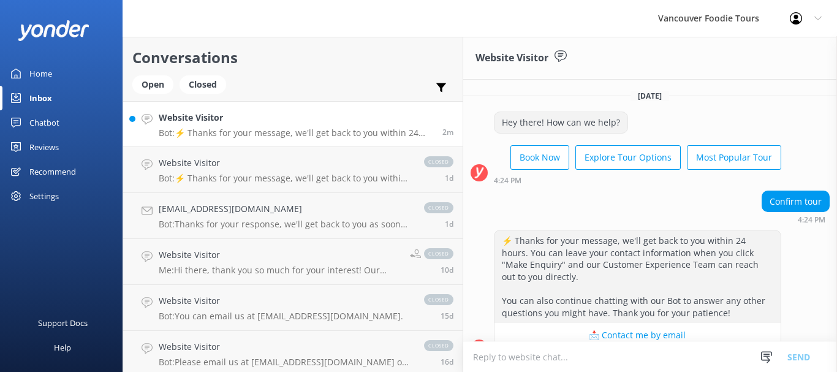
scroll to position [188, 0]
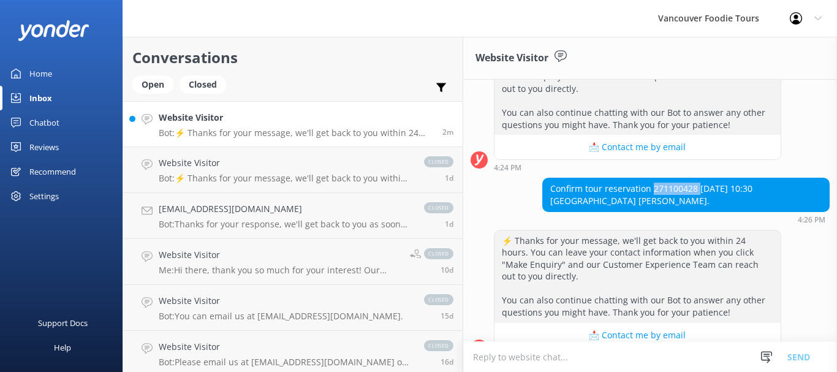
drag, startPoint x: 619, startPoint y: 179, endPoint x: 573, endPoint y: 175, distance: 46.7
click at [573, 178] on div "Confirm tour reservation 271100428 [DATE] 10:30 [GEOGRAPHIC_DATA] [PERSON_NAME]." at bounding box center [686, 194] width 286 height 32
copy div "271100428"
click at [259, 165] on h4 "Website Visitor" at bounding box center [285, 162] width 253 height 13
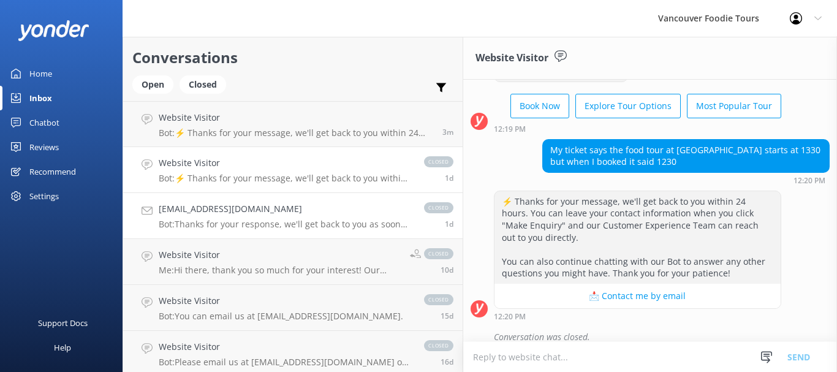
scroll to position [61, 0]
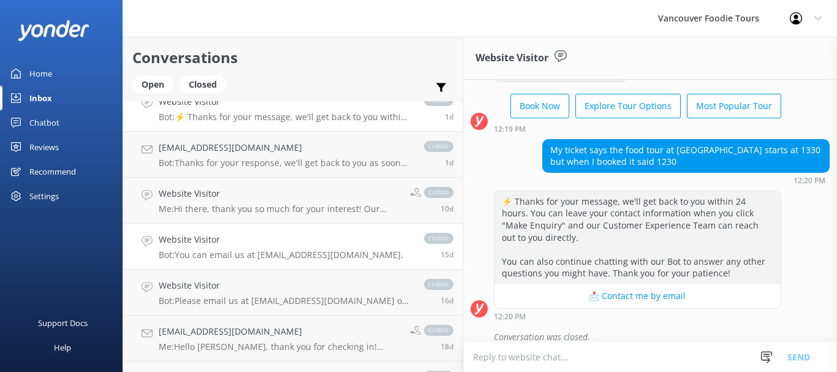
click at [275, 239] on h4 "Website Visitor" at bounding box center [281, 239] width 244 height 13
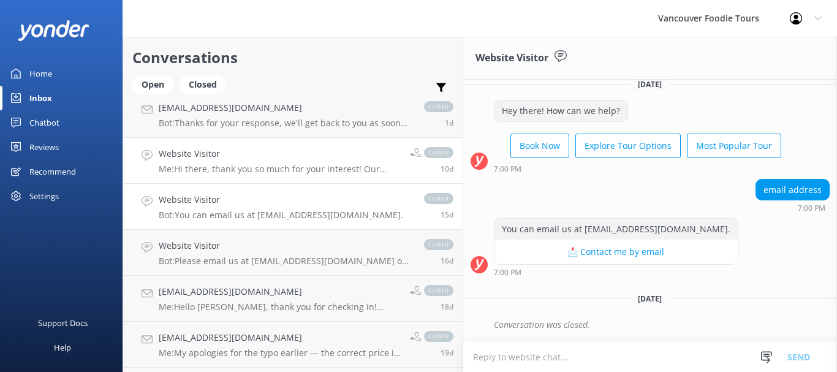
scroll to position [123, 0]
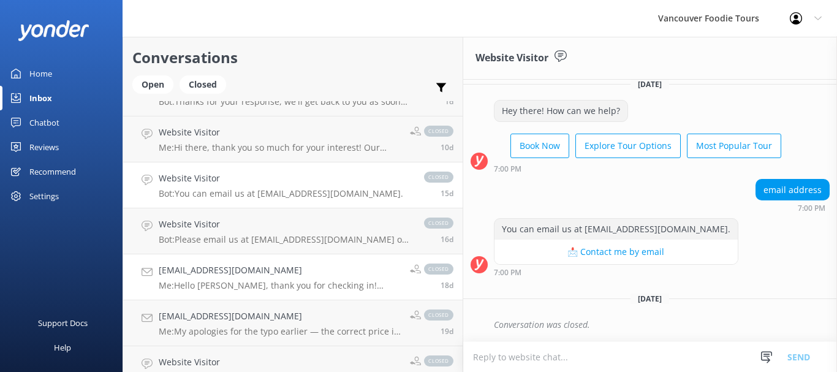
click at [278, 270] on h4 "[EMAIL_ADDRESS][DOMAIN_NAME]" at bounding box center [280, 269] width 242 height 13
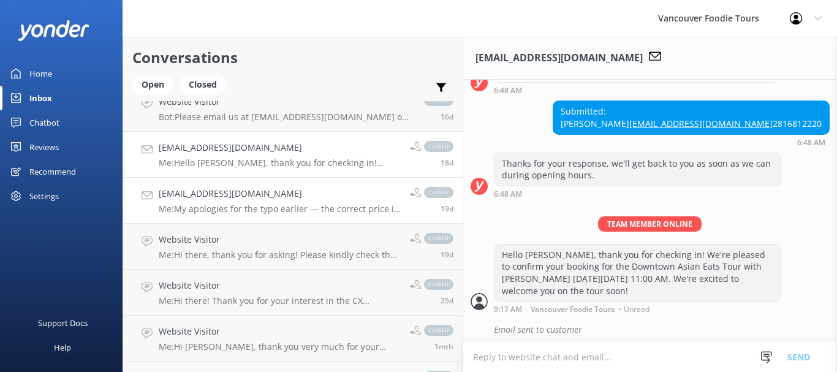
scroll to position [296, 0]
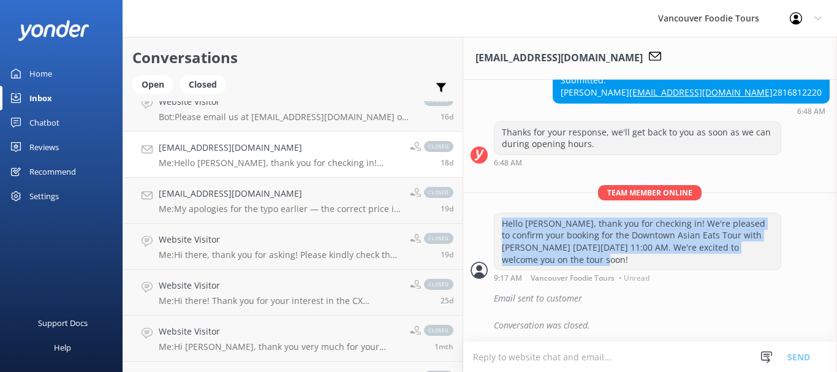
drag, startPoint x: 596, startPoint y: 259, endPoint x: 404, endPoint y: 235, distance: 193.2
click at [494, 235] on div "Hello [PERSON_NAME], thank you for checking in! We're pleased to confirm your b…" at bounding box center [637, 241] width 286 height 56
copy div "Hello [PERSON_NAME], thank you for checking in! We're pleased to confirm your b…"
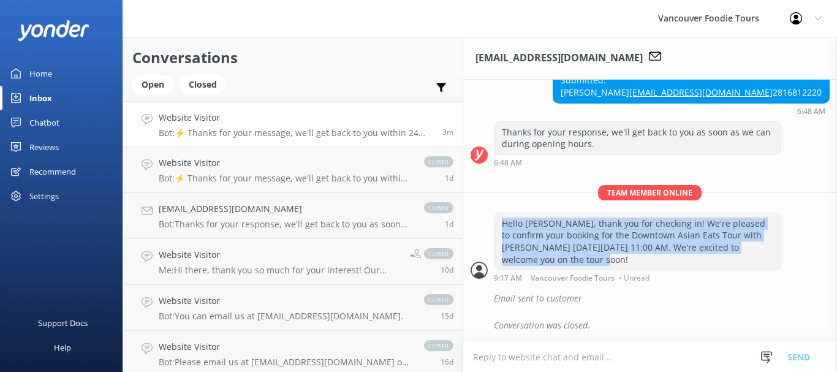
click at [254, 119] on h4 "Website Visitor" at bounding box center [296, 117] width 274 height 13
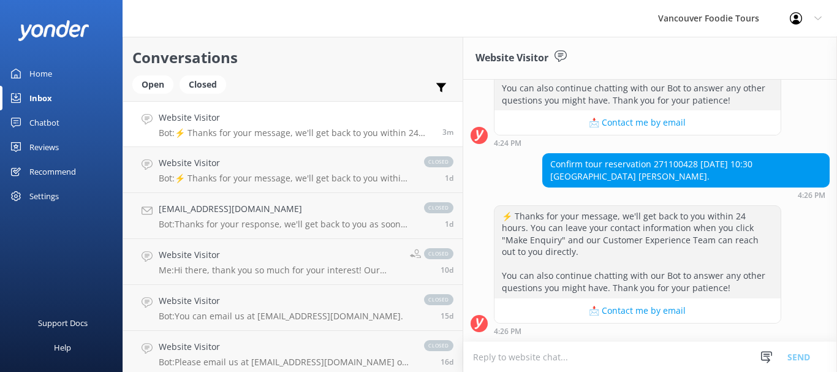
scroll to position [188, 0]
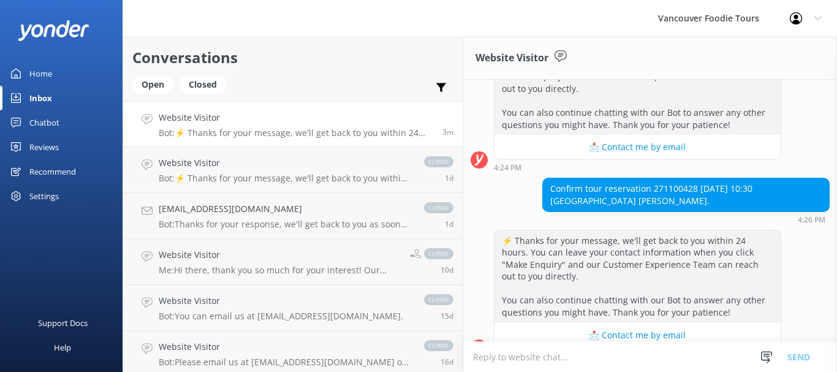
click at [472, 352] on textarea at bounding box center [650, 357] width 374 height 30
click at [463, 358] on textarea at bounding box center [650, 357] width 374 height 30
paste textarea "Hello [PERSON_NAME], thank you for checking in! We're pleased to confirm your b…"
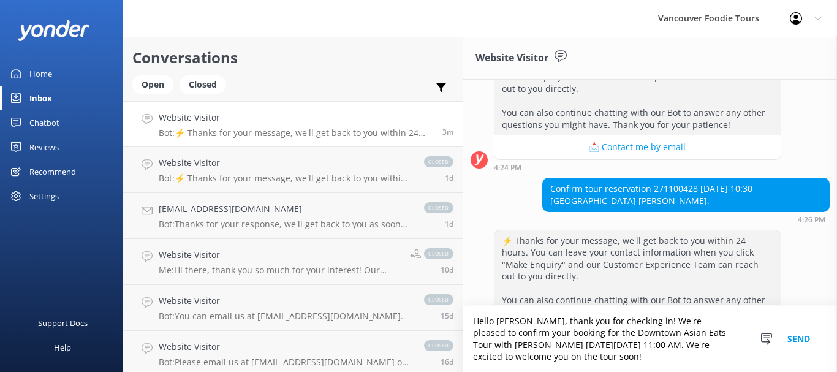
scroll to position [213, 0]
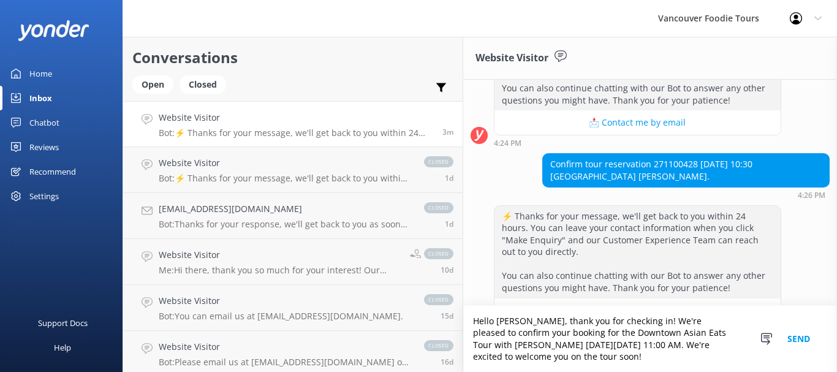
drag, startPoint x: 429, startPoint y: 333, endPoint x: 402, endPoint y: 331, distance: 27.1
click at [463, 331] on textarea "Hello [PERSON_NAME], thank you for checking in! We're pleased to confirm your b…" at bounding box center [650, 339] width 374 height 66
drag, startPoint x: 379, startPoint y: 344, endPoint x: 461, endPoint y: 347, distance: 82.7
click at [463, 347] on textarea "Hello [PERSON_NAME], thank you for checking in! We're pleased to confirm your b…" at bounding box center [650, 339] width 374 height 66
drag, startPoint x: 535, startPoint y: 345, endPoint x: 514, endPoint y: 345, distance: 21.4
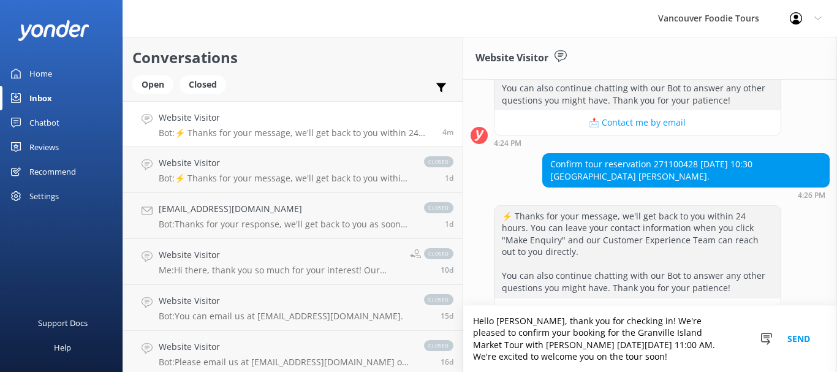
click at [514, 345] on textarea "Hello [PERSON_NAME], thank you for checking in! We're pleased to confirm your b…" at bounding box center [650, 339] width 374 height 66
drag, startPoint x: 646, startPoint y: 344, endPoint x: 611, endPoint y: 344, distance: 34.9
click at [611, 344] on textarea "Hello [PERSON_NAME], thank you for checking in! We're pleased to confirm your b…" at bounding box center [650, 339] width 374 height 66
click at [682, 344] on textarea "Hello [PERSON_NAME], thank you for checking in! We're pleased to confirm your b…" at bounding box center [650, 339] width 374 height 66
click at [704, 345] on textarea "Hello [PERSON_NAME], thank you for checking in! We're pleased to confirm your b…" at bounding box center [650, 339] width 374 height 66
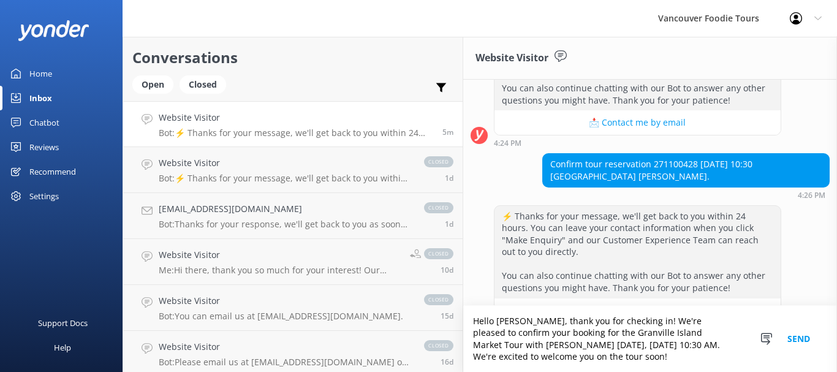
click at [664, 345] on textarea "Hello [PERSON_NAME], thank you for checking in! We're pleased to confirm your b…" at bounding box center [650, 339] width 374 height 66
click at [574, 358] on textarea "Hello [PERSON_NAME], thank you for checking in! We're pleased to confirm your b…" at bounding box center [650, 339] width 374 height 66
drag, startPoint x: 572, startPoint y: 356, endPoint x: 546, endPoint y: 355, distance: 25.8
click at [546, 355] on textarea "Hello [PERSON_NAME], thank you for checking in! We're pleased to confirm your b…" at bounding box center [650, 339] width 374 height 66
type textarea "Hello [PERSON_NAME], thank you for checking in! We're pleased to confirm your b…"
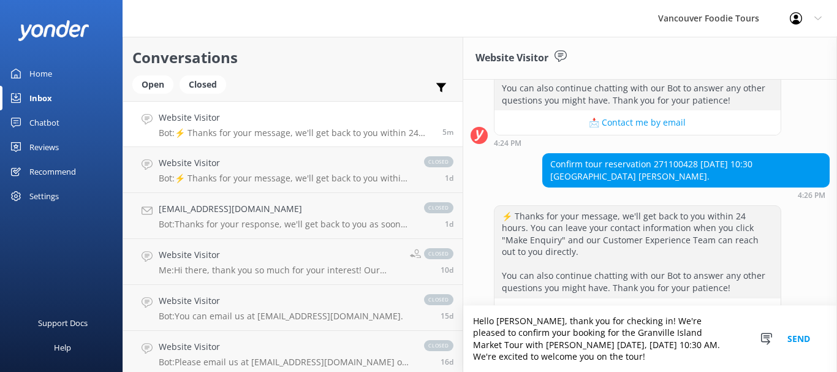
click at [586, 352] on textarea "Hello [PERSON_NAME], thank you for checking in! We're pleased to confirm your b…" at bounding box center [650, 339] width 374 height 66
click at [796, 342] on button "Send" at bounding box center [798, 339] width 46 height 66
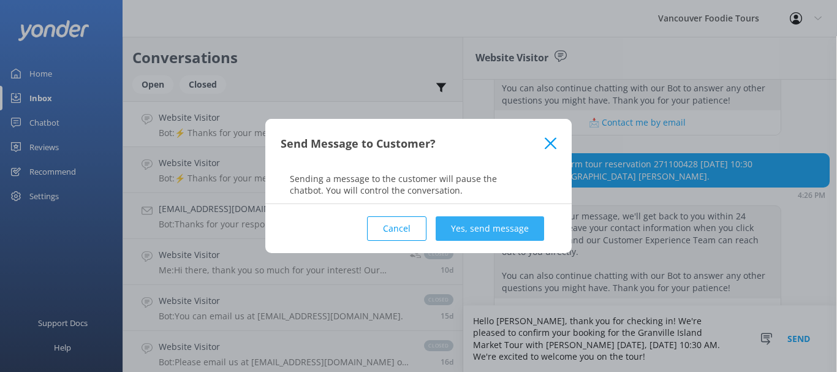
click at [476, 230] on button "Yes, send message" at bounding box center [490, 228] width 108 height 25
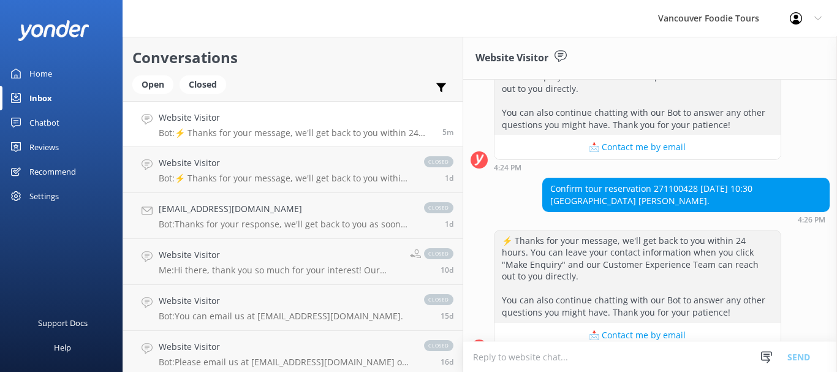
scroll to position [292, 0]
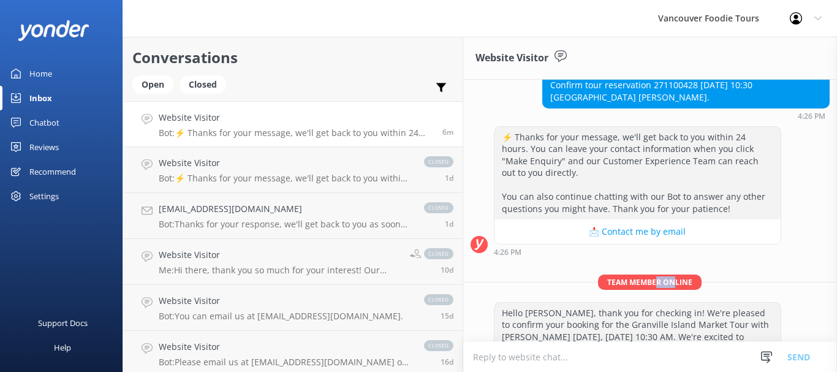
drag, startPoint x: 605, startPoint y: 258, endPoint x: 621, endPoint y: 254, distance: 16.5
click at [621, 274] on span "Team member online" at bounding box center [650, 281] width 104 height 15
click at [655, 274] on p "Team member online" at bounding box center [650, 281] width 374 height 15
click at [687, 274] on p "Team member online" at bounding box center [650, 281] width 374 height 15
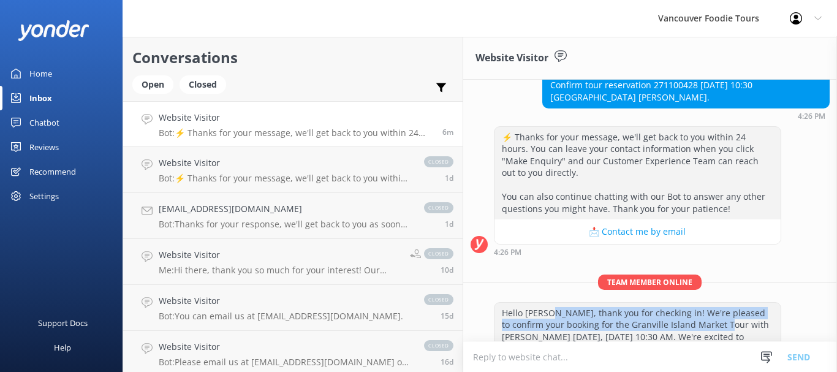
drag, startPoint x: 452, startPoint y: 290, endPoint x: 537, endPoint y: 295, distance: 84.7
click at [537, 303] on div "Hello [PERSON_NAME], thank you for checking in! We're pleased to confirm your b…" at bounding box center [637, 331] width 286 height 56
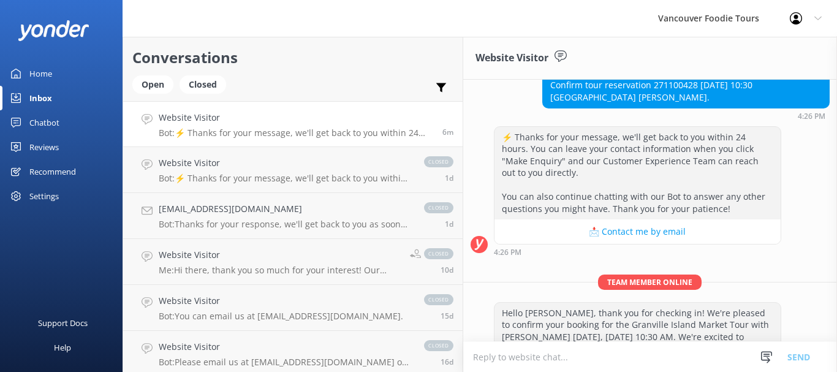
click at [574, 303] on div "Hello [PERSON_NAME], thank you for checking in! We're pleased to confirm your b…" at bounding box center [637, 331] width 286 height 56
click at [600, 303] on div "Hello [PERSON_NAME], thank you for checking in! We're pleased to confirm your b…" at bounding box center [637, 331] width 286 height 56
click at [633, 303] on div "Hello [PERSON_NAME], thank you for checking in! We're pleased to confirm your b…" at bounding box center [637, 331] width 286 height 56
click at [666, 303] on div "Hello [PERSON_NAME], thank you for checking in! We're pleased to confirm your b…" at bounding box center [637, 331] width 286 height 56
click at [692, 303] on div "Hello [PERSON_NAME], thank you for checking in! We're pleased to confirm your b…" at bounding box center [637, 331] width 286 height 56
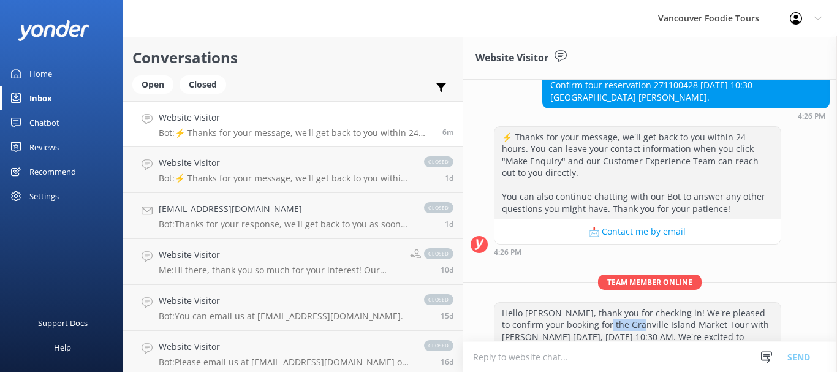
drag, startPoint x: 421, startPoint y: 303, endPoint x: 486, endPoint y: 304, distance: 64.3
click at [494, 303] on div "Hello [PERSON_NAME], thank you for checking in! We're pleased to confirm your b…" at bounding box center [637, 331] width 286 height 56
drag, startPoint x: 486, startPoint y: 304, endPoint x: 511, endPoint y: 304, distance: 25.1
click at [494, 304] on div "Hello [PERSON_NAME], thank you for checking in! We're pleased to confirm your b…" at bounding box center [637, 331] width 286 height 56
click at [511, 304] on div "Hello [PERSON_NAME], thank you for checking in! We're pleased to confirm your b…" at bounding box center [637, 331] width 286 height 56
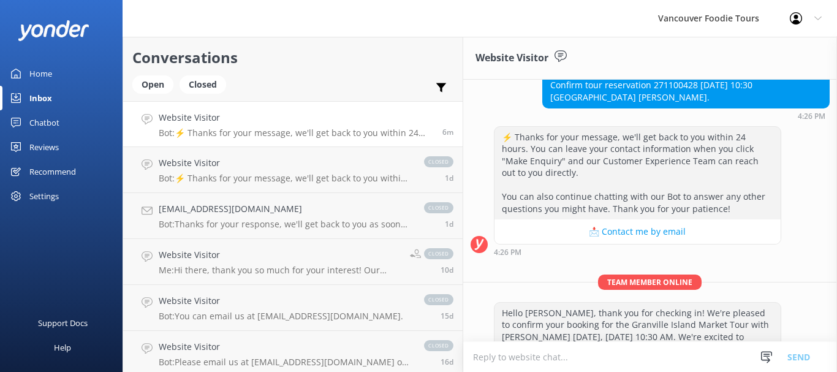
drag, startPoint x: 522, startPoint y: 304, endPoint x: 544, endPoint y: 303, distance: 22.1
click at [530, 303] on div "Hello [PERSON_NAME], thank you for checking in! We're pleased to confirm your b…" at bounding box center [637, 331] width 286 height 56
click at [544, 303] on div "Hello [PERSON_NAME], thank you for checking in! We're pleased to confirm your b…" at bounding box center [637, 331] width 286 height 56
click at [570, 303] on div "Hello [PERSON_NAME], thank you for checking in! We're pleased to confirm your b…" at bounding box center [637, 331] width 286 height 56
click at [598, 303] on div "Hello [PERSON_NAME], thank you for checking in! We're pleased to confirm your b…" at bounding box center [637, 331] width 286 height 56
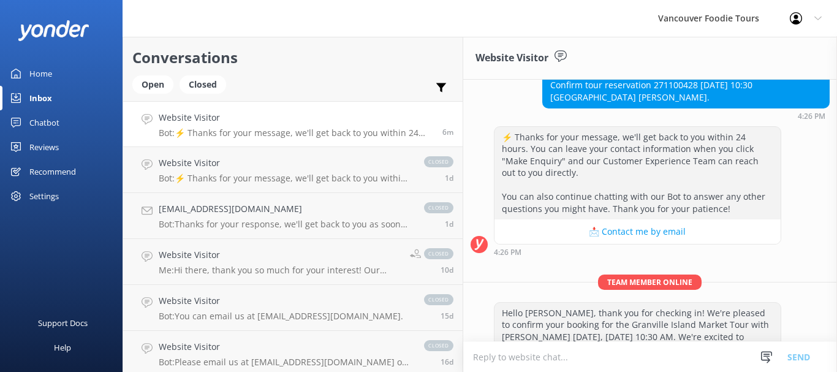
drag, startPoint x: 608, startPoint y: 303, endPoint x: 616, endPoint y: 303, distance: 8.0
click at [608, 303] on div "Hello [PERSON_NAME], thank you for checking in! We're pleased to confirm your b…" at bounding box center [637, 331] width 286 height 56
drag, startPoint x: 616, startPoint y: 303, endPoint x: 663, endPoint y: 303, distance: 46.6
click at [624, 303] on div "Hello [PERSON_NAME], thank you for checking in! We're pleased to confirm your b…" at bounding box center [637, 331] width 286 height 56
click at [663, 303] on div "Hello [PERSON_NAME], thank you for checking in! We're pleased to confirm your b…" at bounding box center [637, 331] width 286 height 56
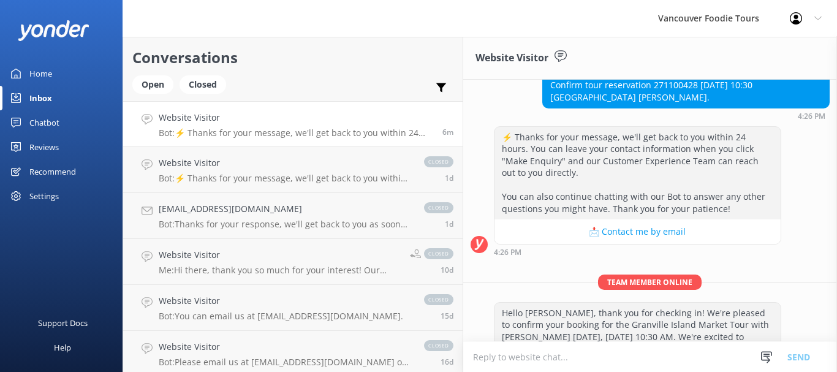
click at [683, 303] on div "Hello [PERSON_NAME], thank you for checking in! We're pleased to confirm your b…" at bounding box center [637, 331] width 286 height 56
click at [701, 303] on div "Hello [PERSON_NAME], thank you for checking in! We're pleased to confirm your b…" at bounding box center [637, 331] width 286 height 56
click at [728, 303] on div "Hello [PERSON_NAME], thank you for checking in! We're pleased to confirm your b…" at bounding box center [637, 331] width 286 height 56
drag, startPoint x: 737, startPoint y: 302, endPoint x: 694, endPoint y: 316, distance: 45.7
click at [737, 303] on div "Hello [PERSON_NAME], thank you for checking in! We're pleased to confirm your b…" at bounding box center [637, 331] width 286 height 56
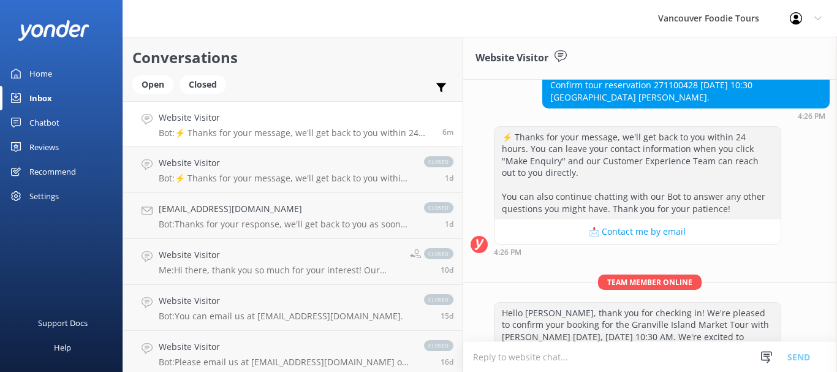
drag, startPoint x: 644, startPoint y: 314, endPoint x: 510, endPoint y: 304, distance: 134.5
click at [510, 304] on div "Hello [PERSON_NAME], thank you for checking in! We're pleased to confirm your b…" at bounding box center [637, 331] width 286 height 56
click at [619, 307] on div "Hello [PERSON_NAME], thank you for checking in! We're pleased to confirm your b…" at bounding box center [637, 331] width 286 height 56
click at [619, 314] on div "Hello [PERSON_NAME], thank you for checking in! We're pleased to confirm your b…" at bounding box center [637, 331] width 286 height 56
